Goal: Check status: Check status

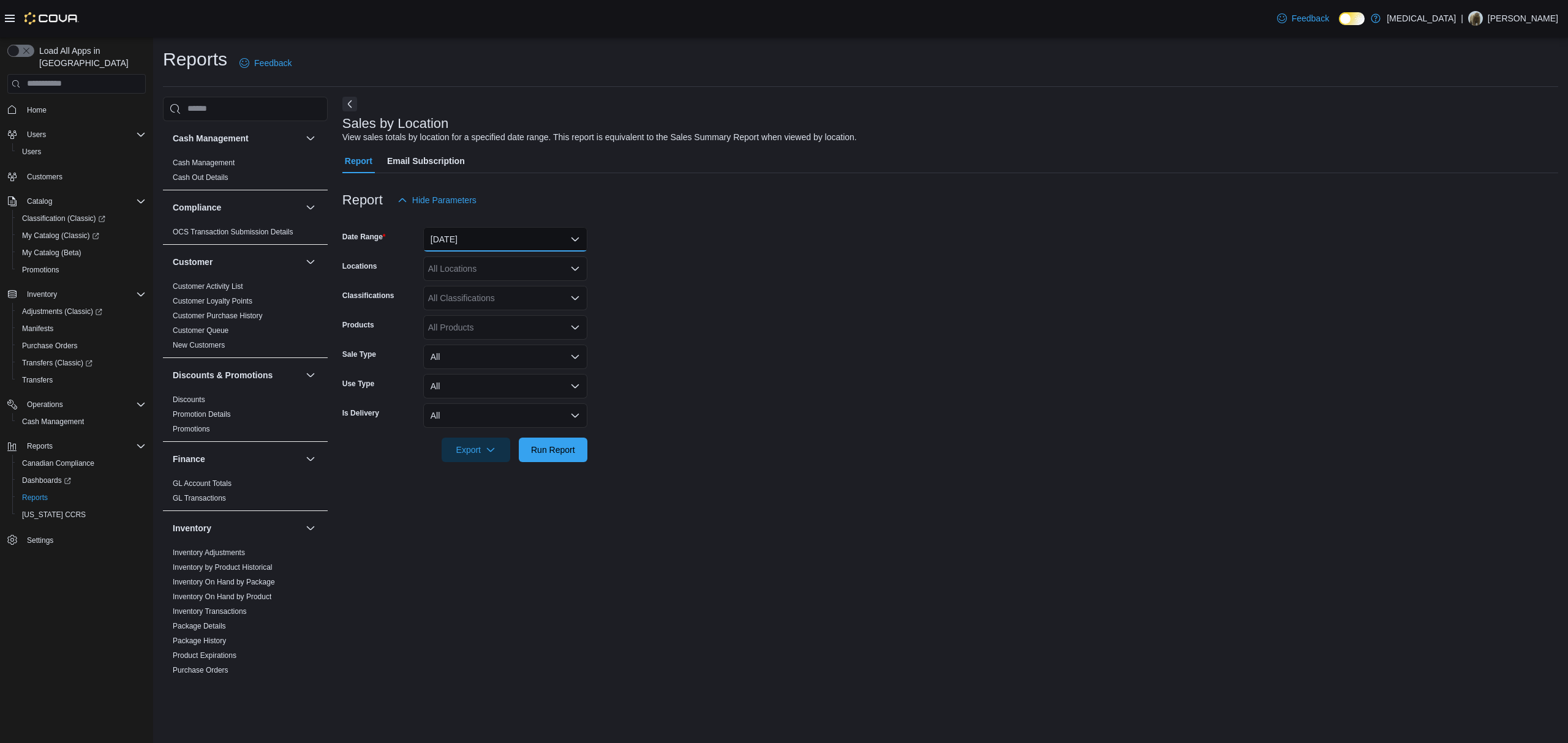
click at [508, 232] on button "[DATE]" at bounding box center [505, 239] width 164 height 25
click at [453, 284] on span "[DATE]" at bounding box center [513, 288] width 139 height 15
click at [530, 211] on div "Report Hide Parameters" at bounding box center [950, 200] width 1216 height 25
click at [533, 449] on span "Run Report" at bounding box center [553, 449] width 44 height 12
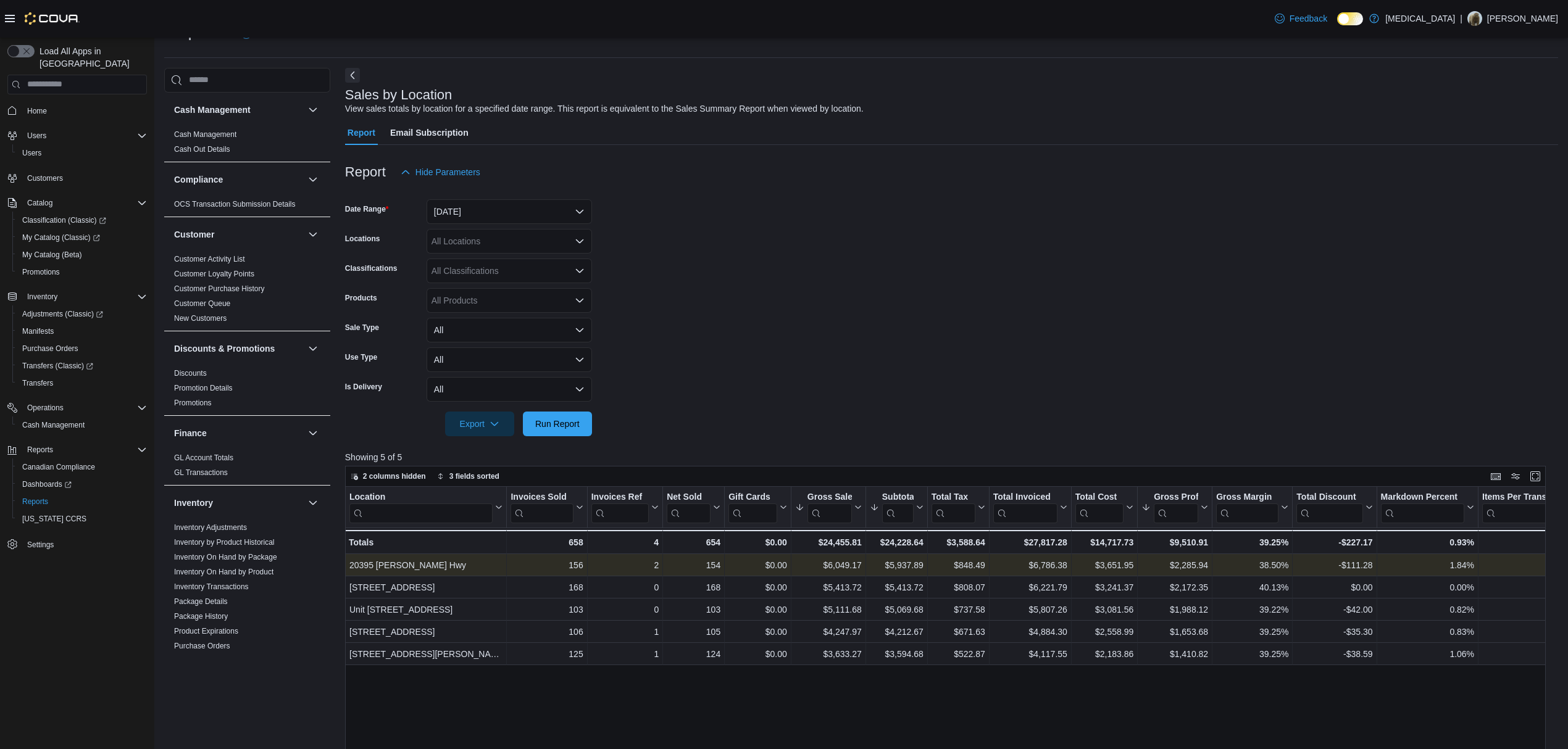
scroll to position [82, 0]
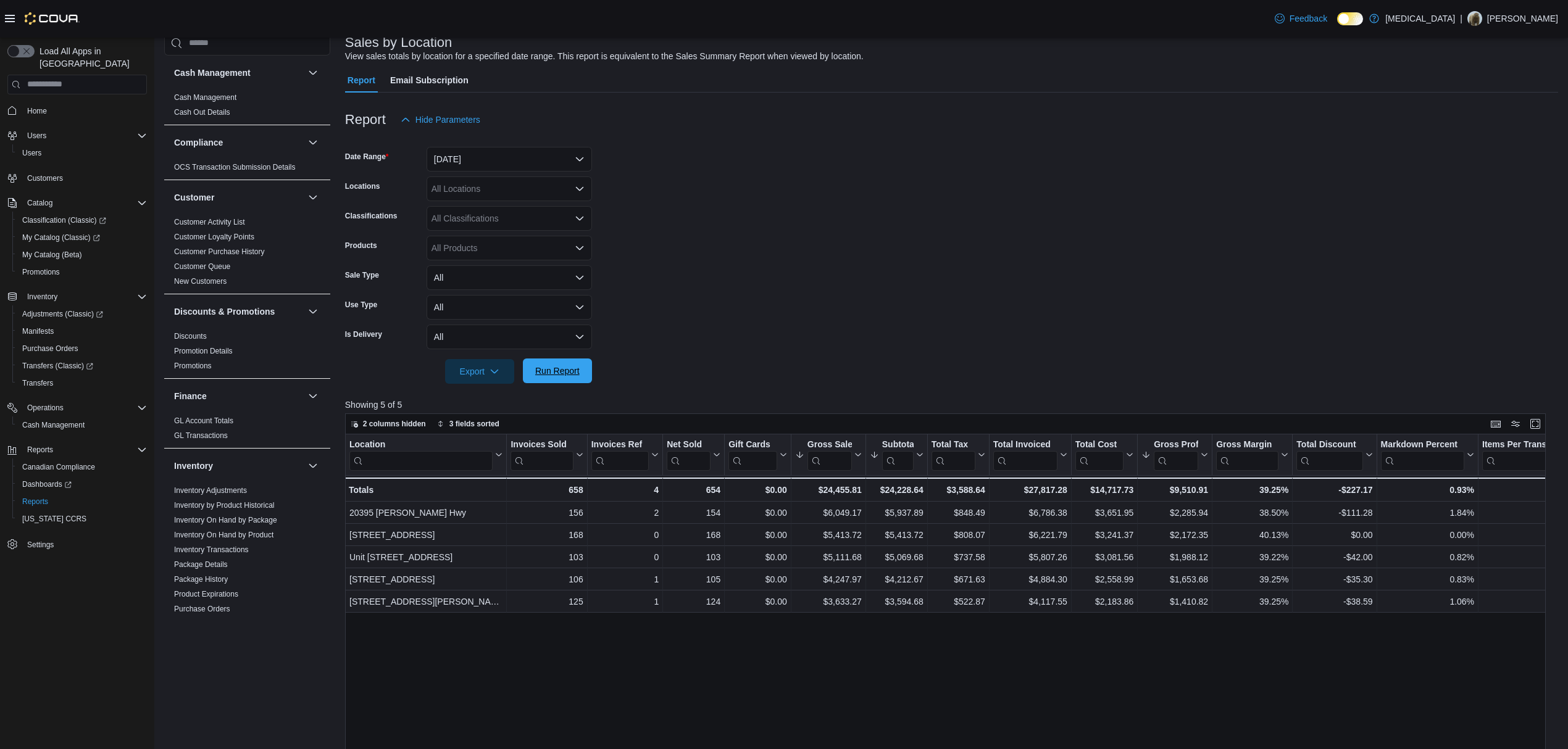
click at [554, 369] on span "Run Report" at bounding box center [558, 370] width 45 height 12
click at [559, 390] on div at bounding box center [951, 391] width 1213 height 15
click at [556, 367] on span "Run Report" at bounding box center [558, 370] width 45 height 12
click at [562, 371] on span "Run Report" at bounding box center [558, 370] width 45 height 12
click at [544, 388] on div at bounding box center [951, 391] width 1213 height 15
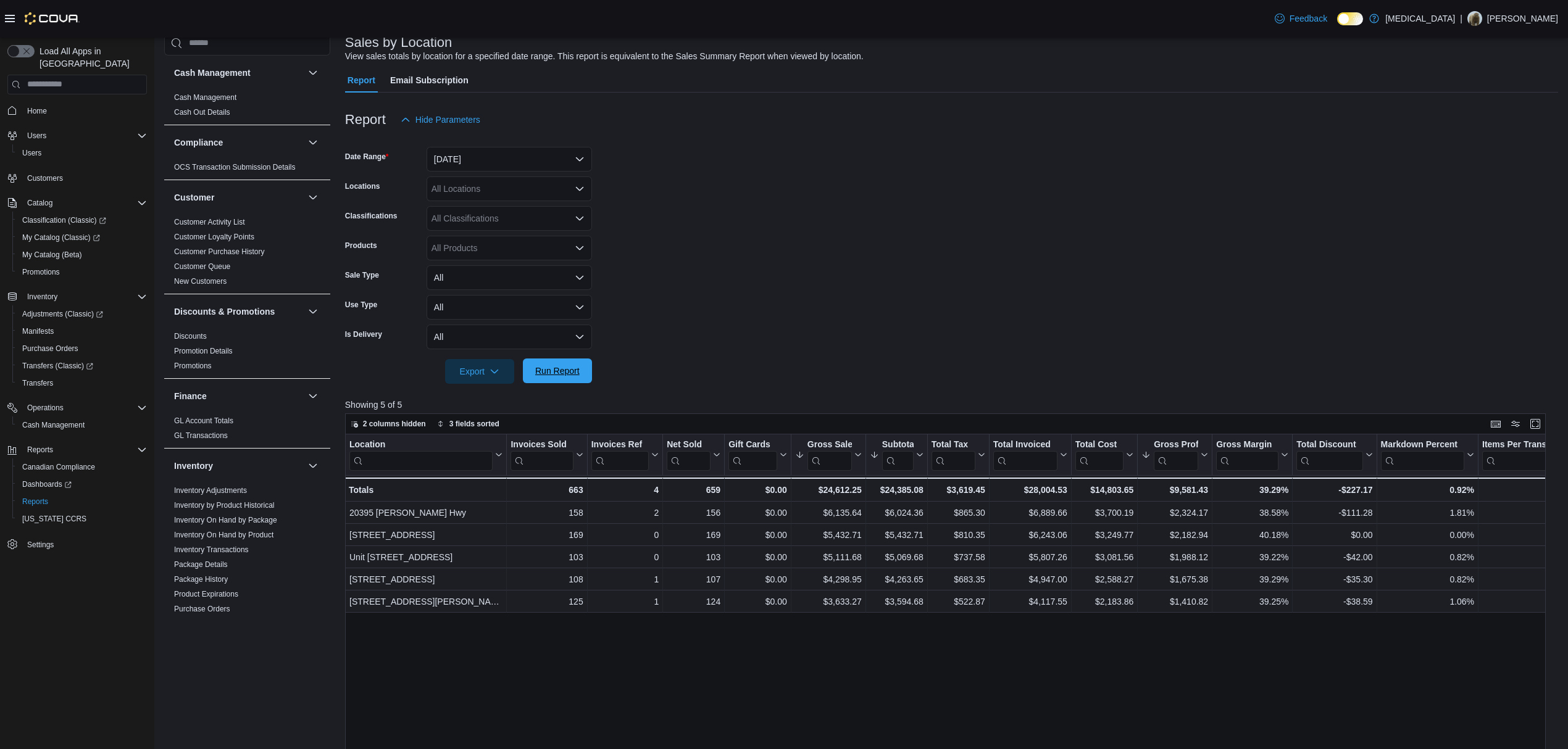
click at [576, 373] on span "Run Report" at bounding box center [558, 370] width 45 height 12
click at [545, 367] on span "Run Report" at bounding box center [558, 370] width 45 height 12
click at [554, 370] on span "Run Report" at bounding box center [558, 370] width 45 height 12
click at [588, 391] on div at bounding box center [951, 391] width 1213 height 15
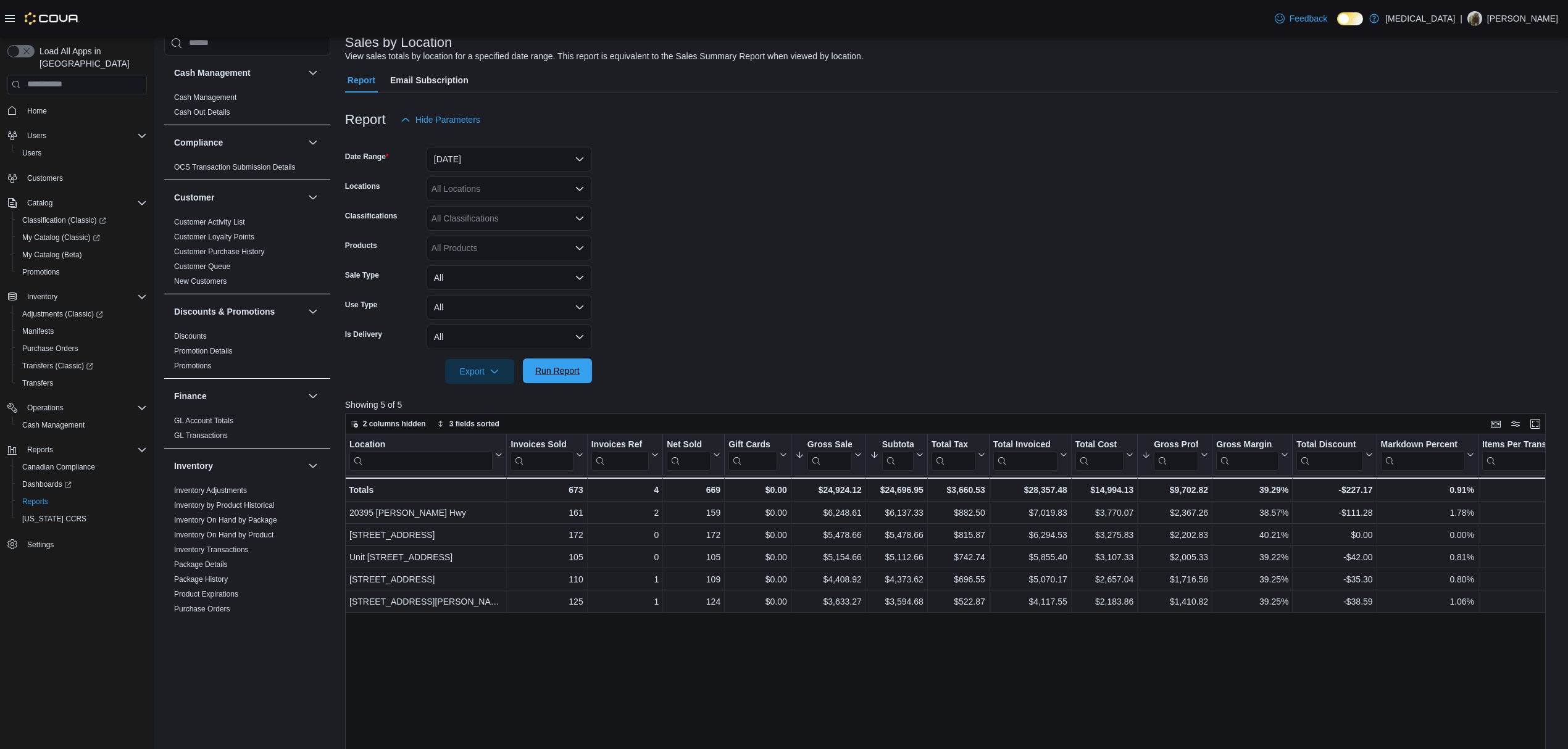
click at [571, 377] on span "Run Report" at bounding box center [558, 370] width 45 height 12
click at [570, 331] on button "All" at bounding box center [509, 337] width 165 height 25
click at [569, 331] on button "All" at bounding box center [509, 337] width 165 height 25
click at [563, 368] on span "Run Report" at bounding box center [558, 370] width 45 height 12
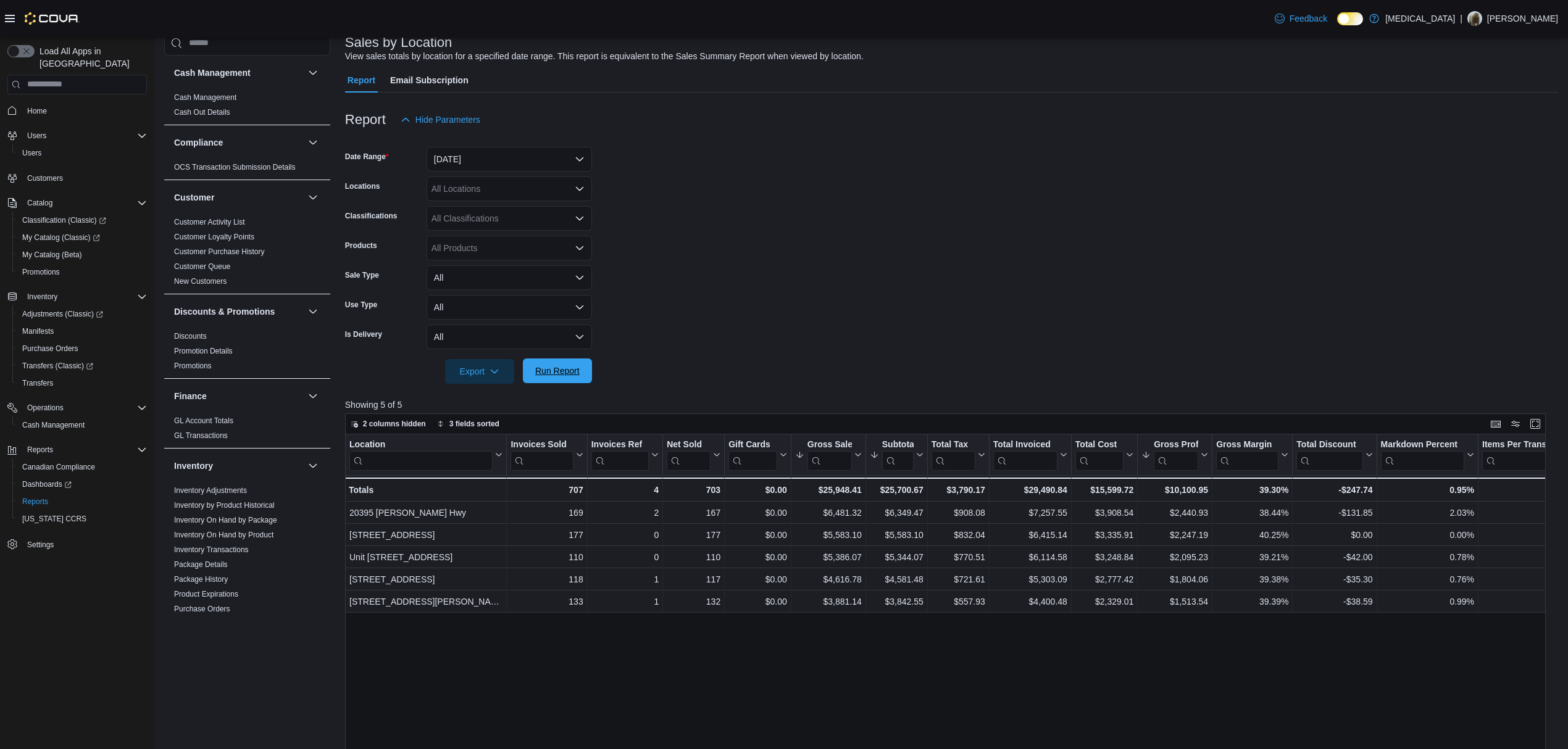
drag, startPoint x: 557, startPoint y: 376, endPoint x: 568, endPoint y: 374, distance: 11.2
click at [558, 376] on span "Run Report" at bounding box center [558, 370] width 45 height 12
click at [568, 374] on span "Run Report" at bounding box center [558, 370] width 45 height 12
click at [539, 364] on span "Run Report" at bounding box center [557, 371] width 54 height 25
click at [563, 379] on span "Run Report" at bounding box center [557, 371] width 54 height 25
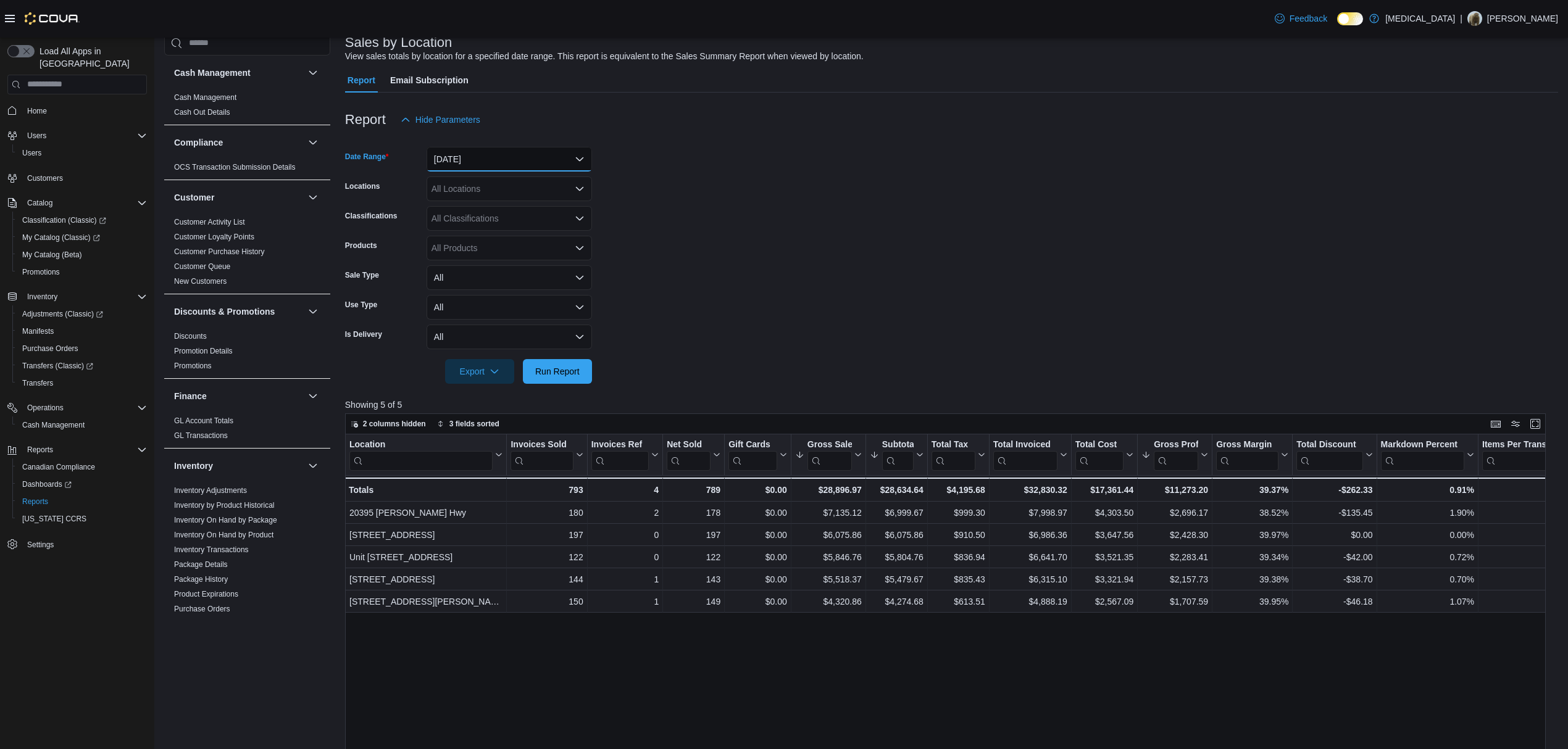
click at [510, 157] on button "[DATE]" at bounding box center [509, 159] width 165 height 25
click at [495, 191] on span "Custom Date" at bounding box center [517, 183] width 141 height 15
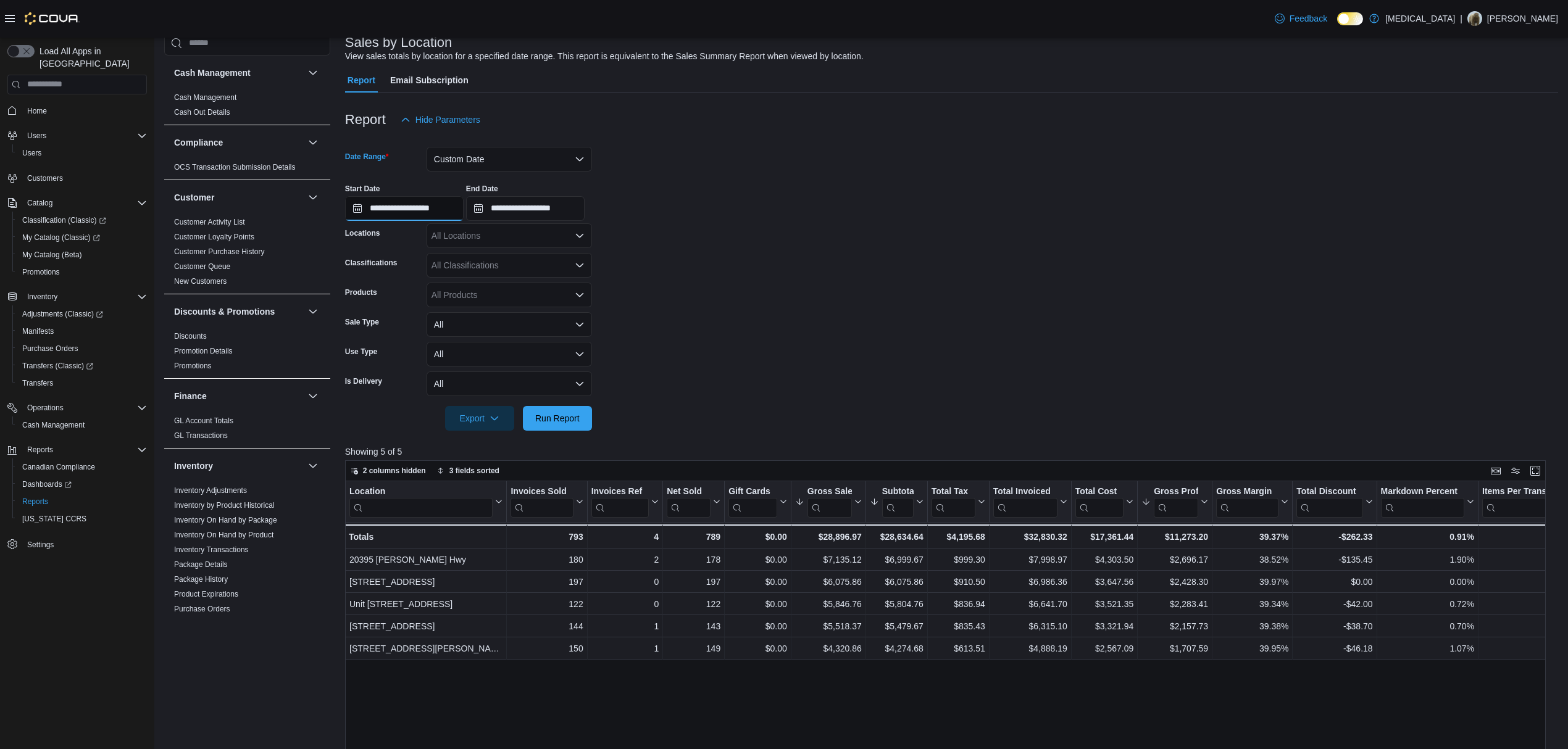
click at [438, 216] on input "**********" at bounding box center [404, 208] width 119 height 25
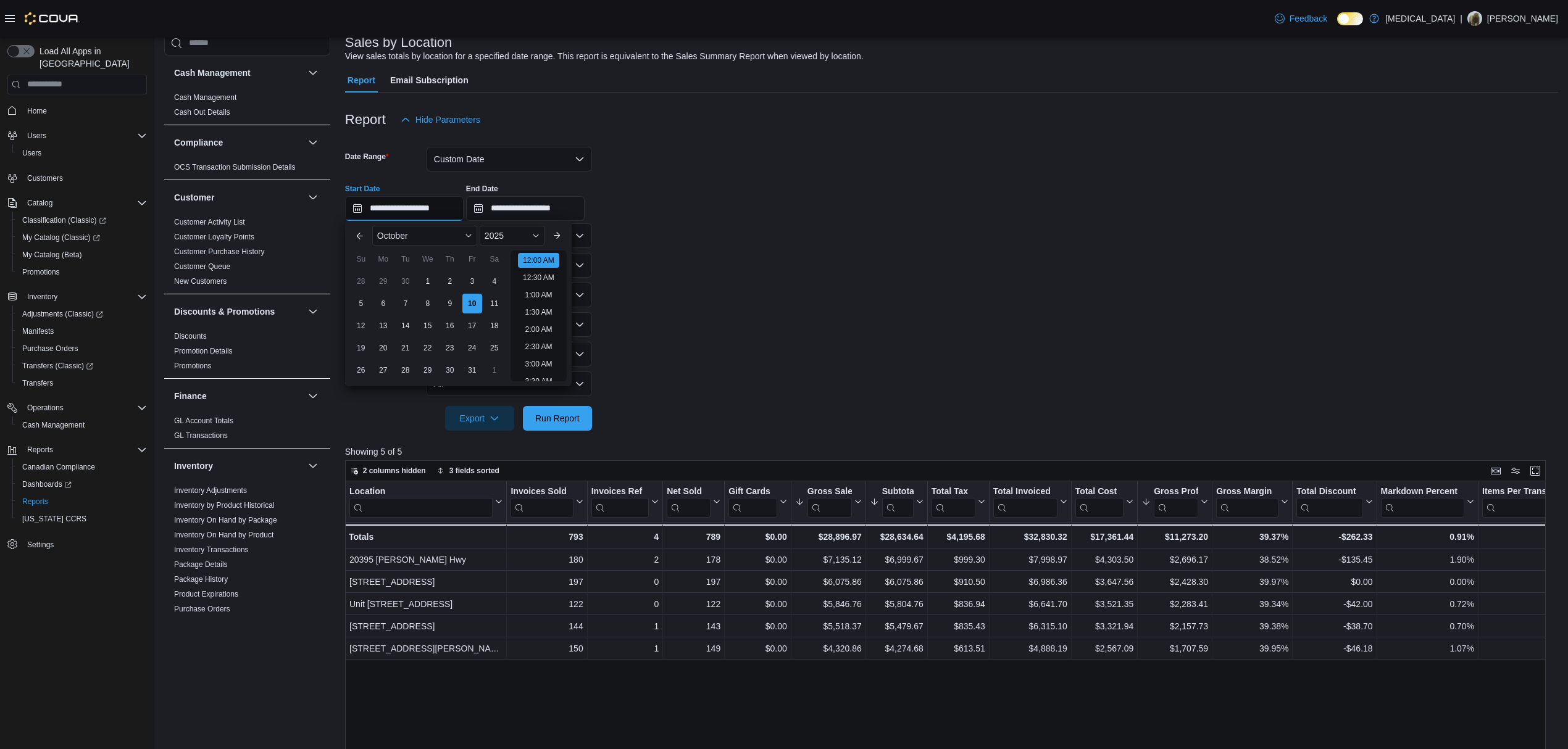
scroll to position [38, 0]
click at [369, 304] on div "5" at bounding box center [361, 303] width 22 height 22
type input "**********"
click at [563, 414] on span "Run Report" at bounding box center [558, 418] width 45 height 12
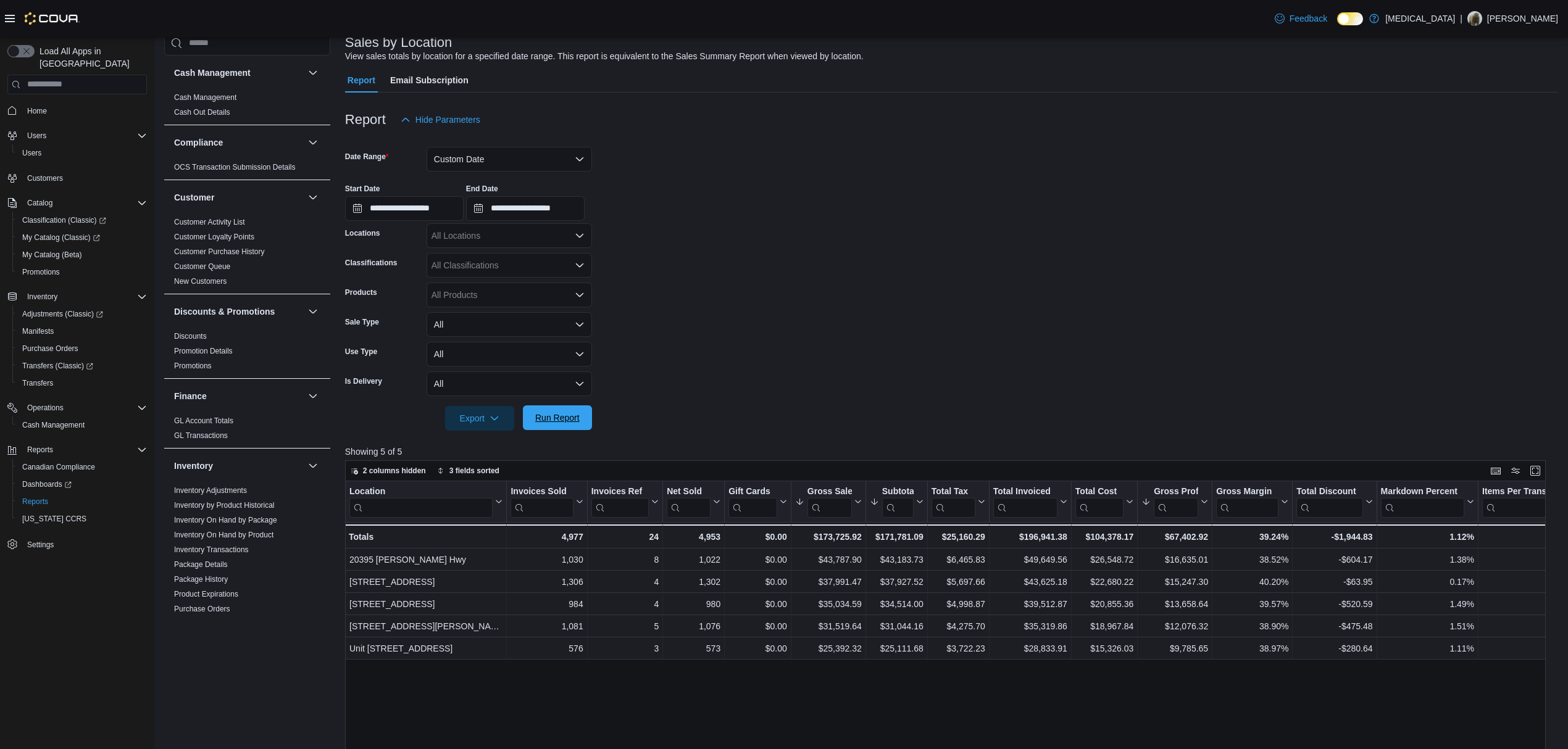
click at [551, 427] on span "Run Report" at bounding box center [557, 418] width 54 height 25
click at [537, 425] on span "Run Report" at bounding box center [557, 418] width 54 height 25
click at [548, 418] on span "Run Report" at bounding box center [558, 418] width 45 height 12
click at [575, 405] on span "Run Report" at bounding box center [557, 418] width 54 height 25
